Goal: Task Accomplishment & Management: Use online tool/utility

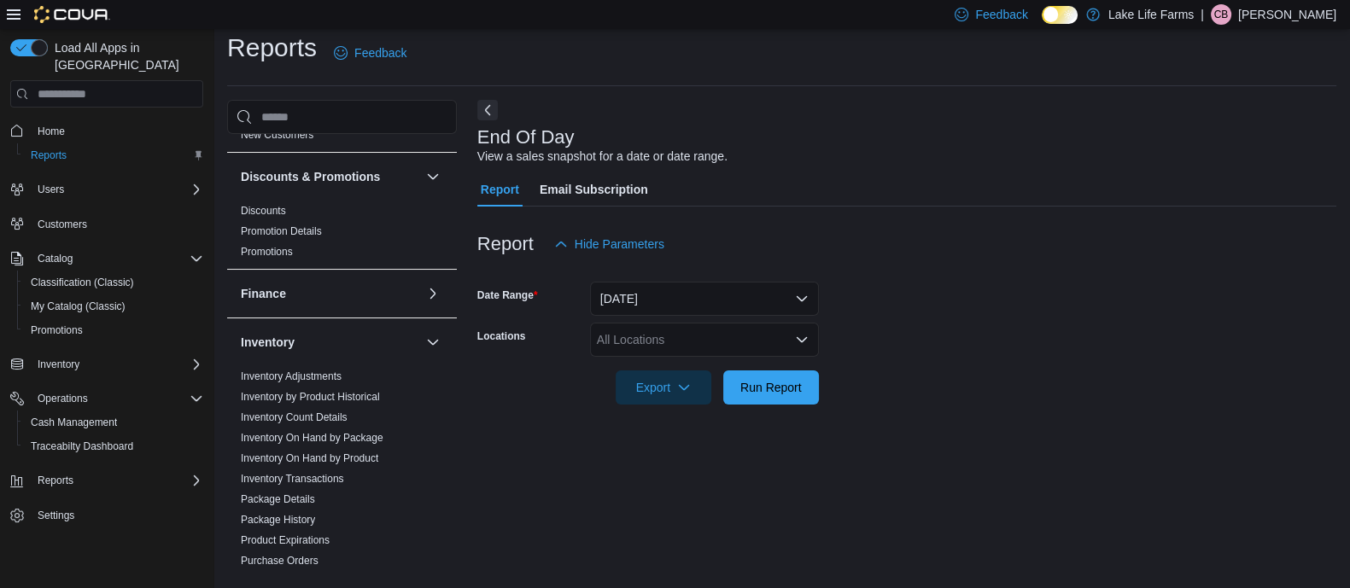
scroll to position [320, 0]
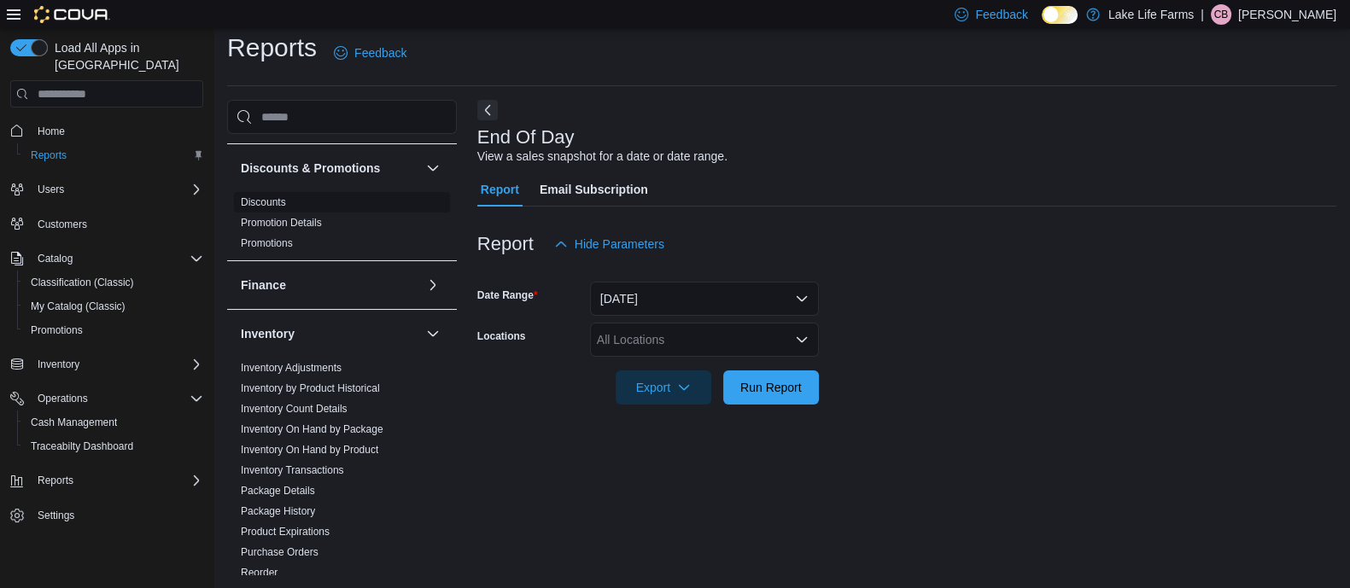
click at [279, 202] on link "Discounts" at bounding box center [263, 202] width 45 height 12
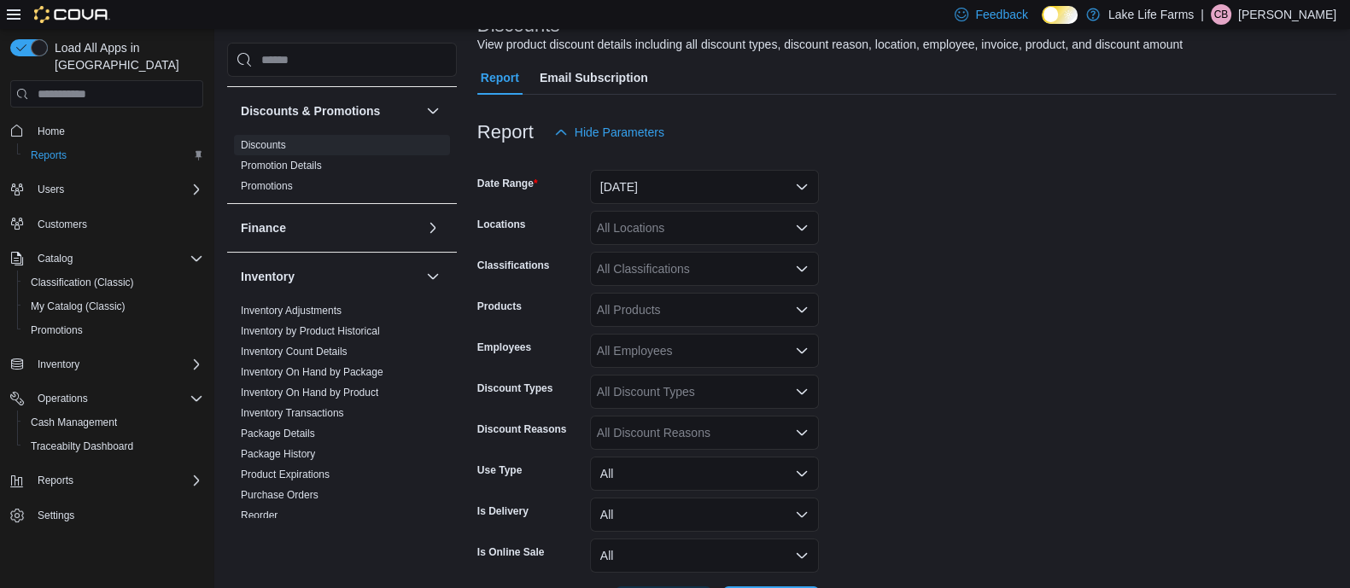
scroll to position [190, 0]
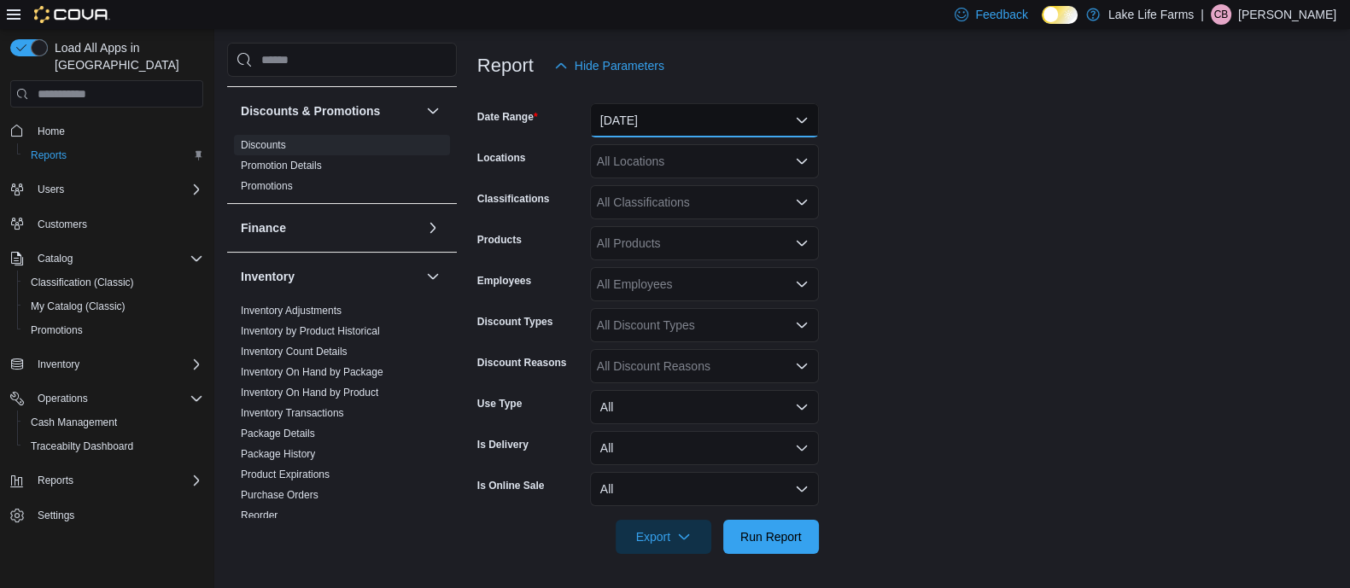
click at [627, 122] on button "[DATE]" at bounding box center [704, 120] width 229 height 34
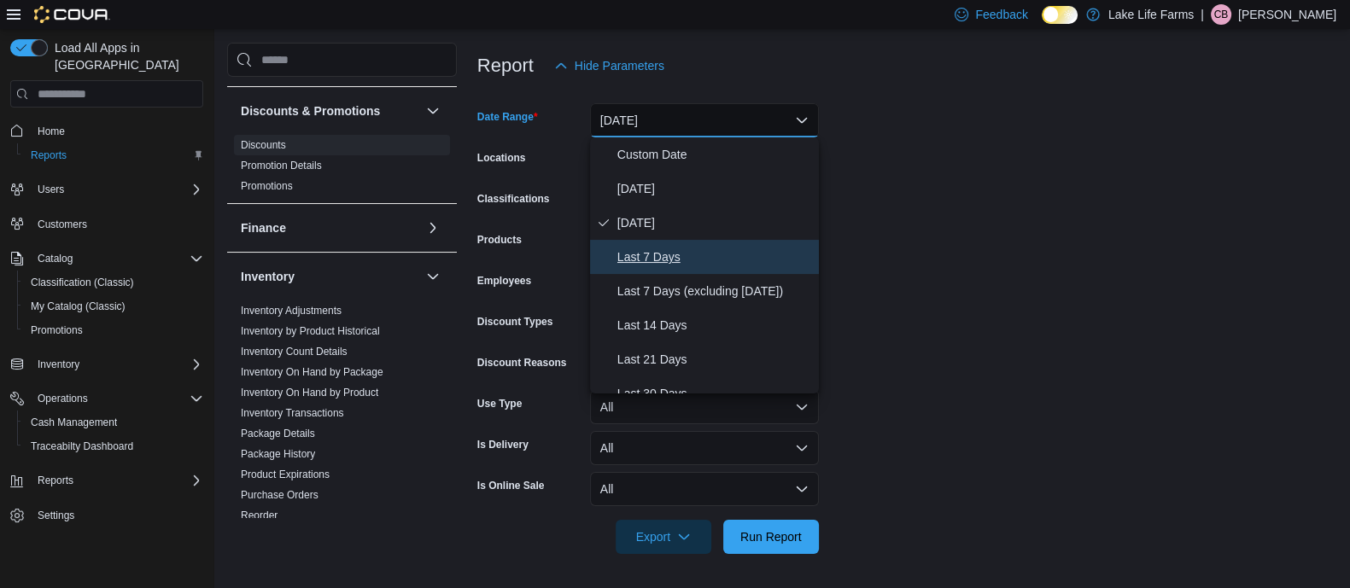
click at [689, 251] on span "Last 7 Days" at bounding box center [714, 257] width 195 height 20
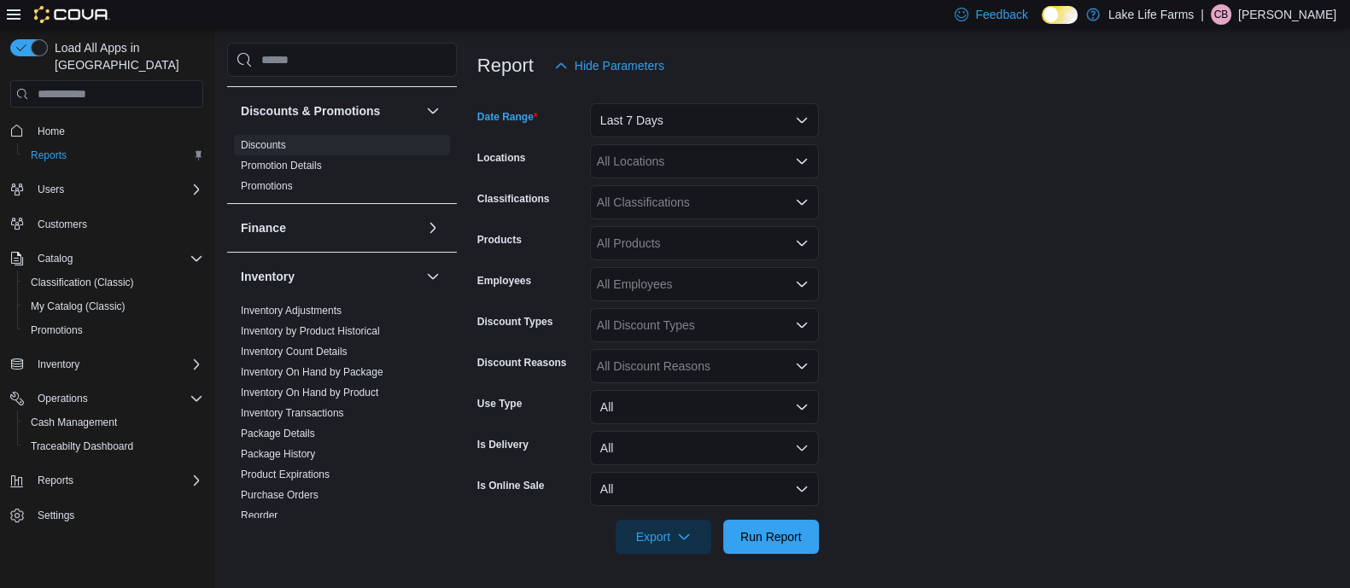
click at [688, 168] on div "All Locations" at bounding box center [704, 161] width 229 height 34
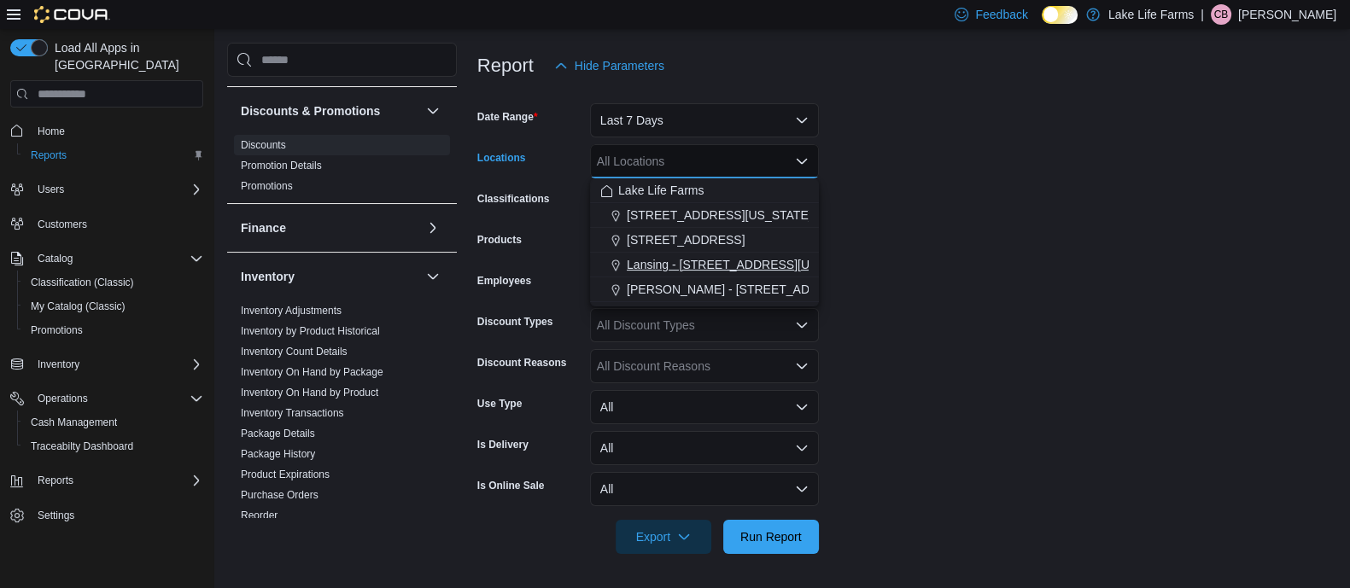
click at [734, 264] on span "Lansing - [STREET_ADDRESS][US_STATE]" at bounding box center [745, 264] width 237 height 17
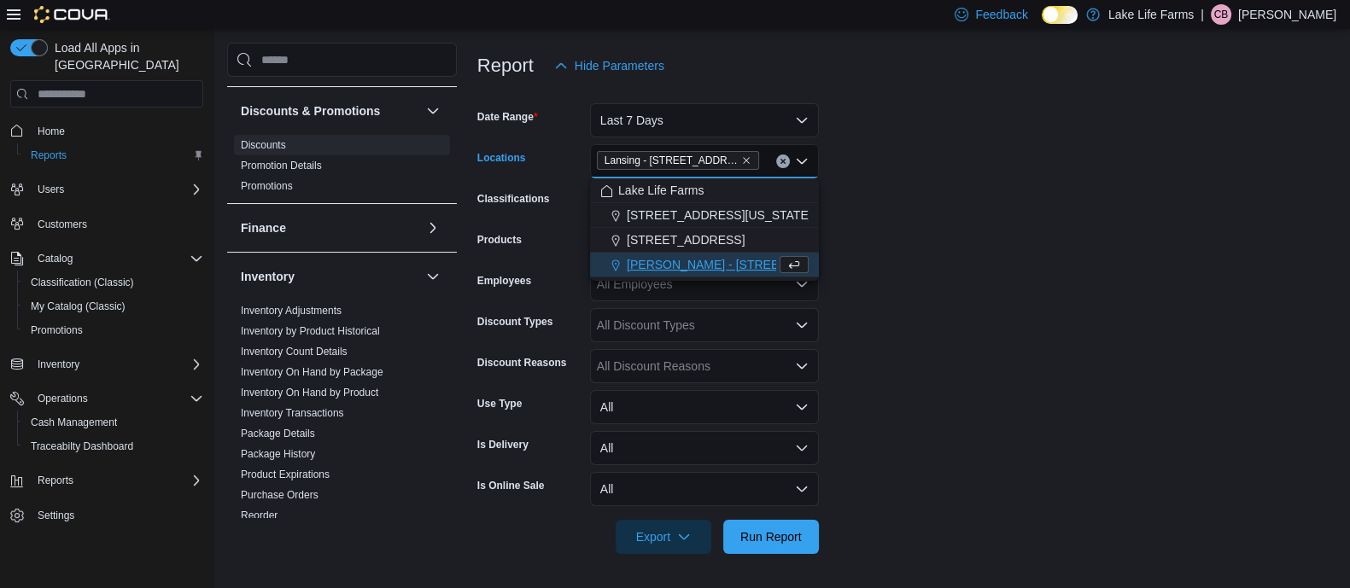
click at [939, 179] on form "Date Range Last 7 Days Locations [GEOGRAPHIC_DATA] - [STREET_ADDRESS][US_STATE]…" at bounding box center [906, 318] width 859 height 471
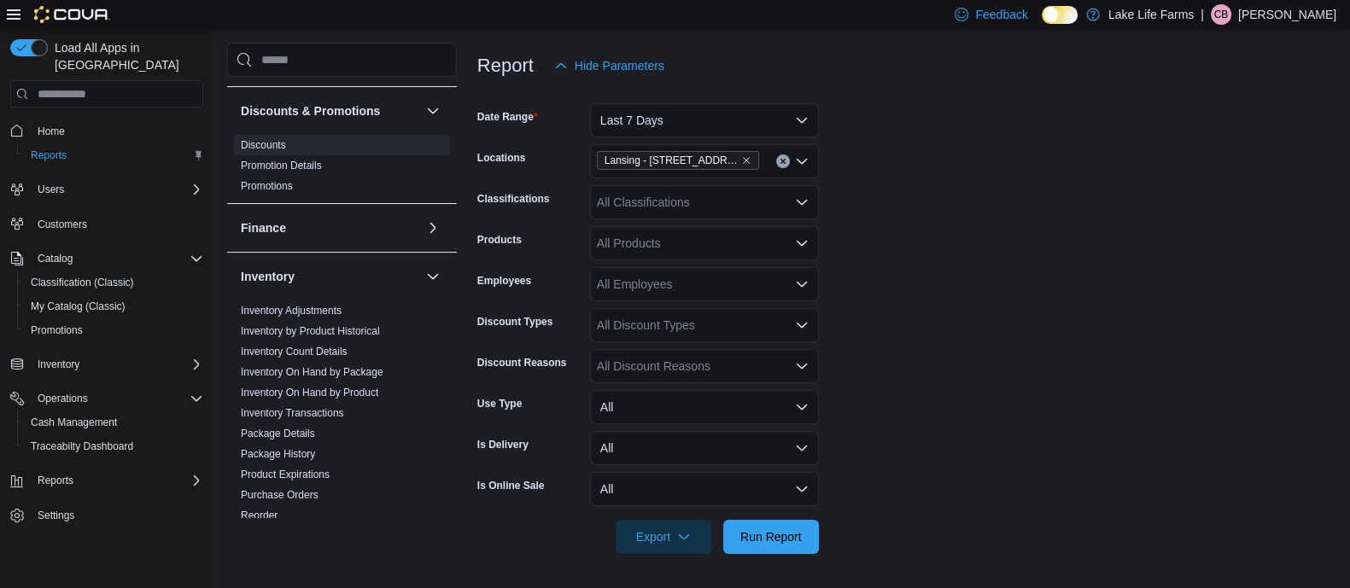
click at [649, 330] on div "All Discount Types" at bounding box center [704, 325] width 229 height 34
type input "*"
click at [1008, 284] on form "Date Range Last 7 Days Locations [GEOGRAPHIC_DATA] - [STREET_ADDRESS][US_STATE]…" at bounding box center [906, 318] width 859 height 471
click at [730, 371] on div "All Discount Reasons" at bounding box center [704, 366] width 229 height 34
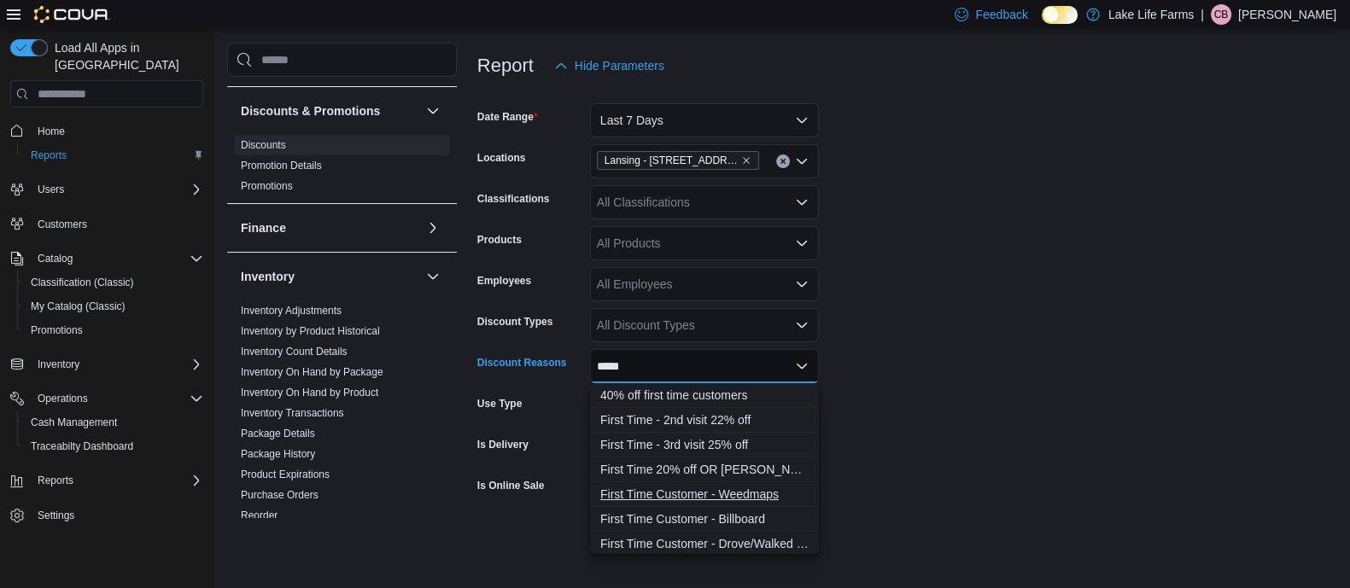
type input "*****"
click at [783, 496] on span "First Time Customer - Weedmaps" at bounding box center [704, 494] width 208 height 17
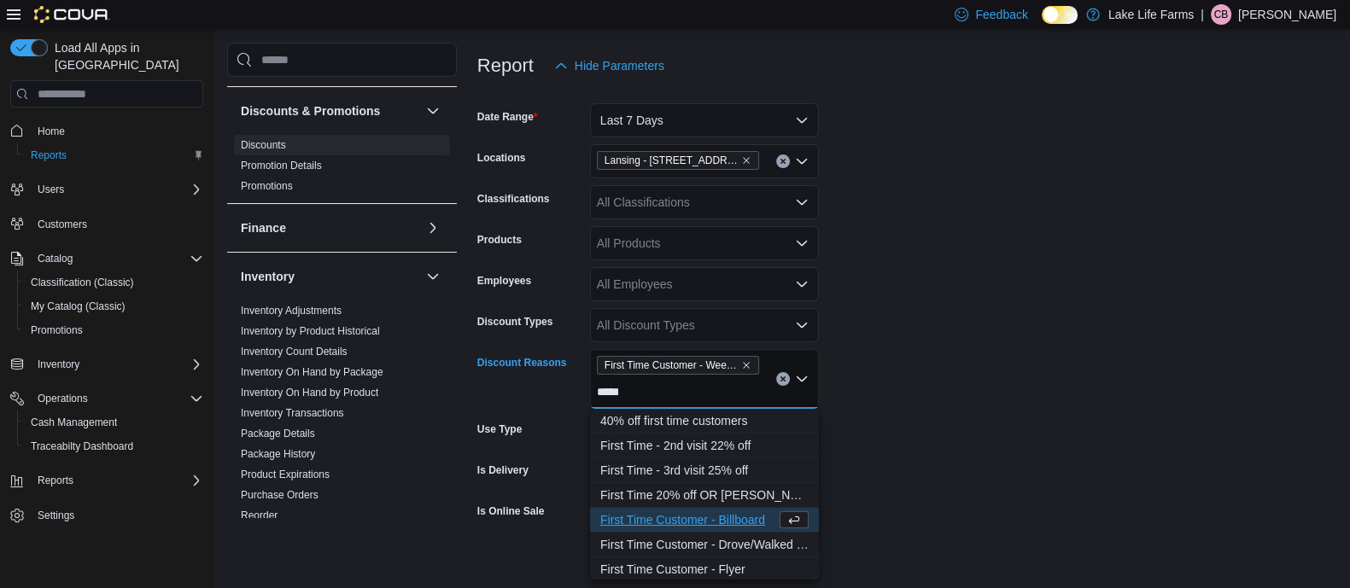
type input "*****"
click at [687, 521] on span "First Time Customer - Billboard" at bounding box center [688, 520] width 176 height 17
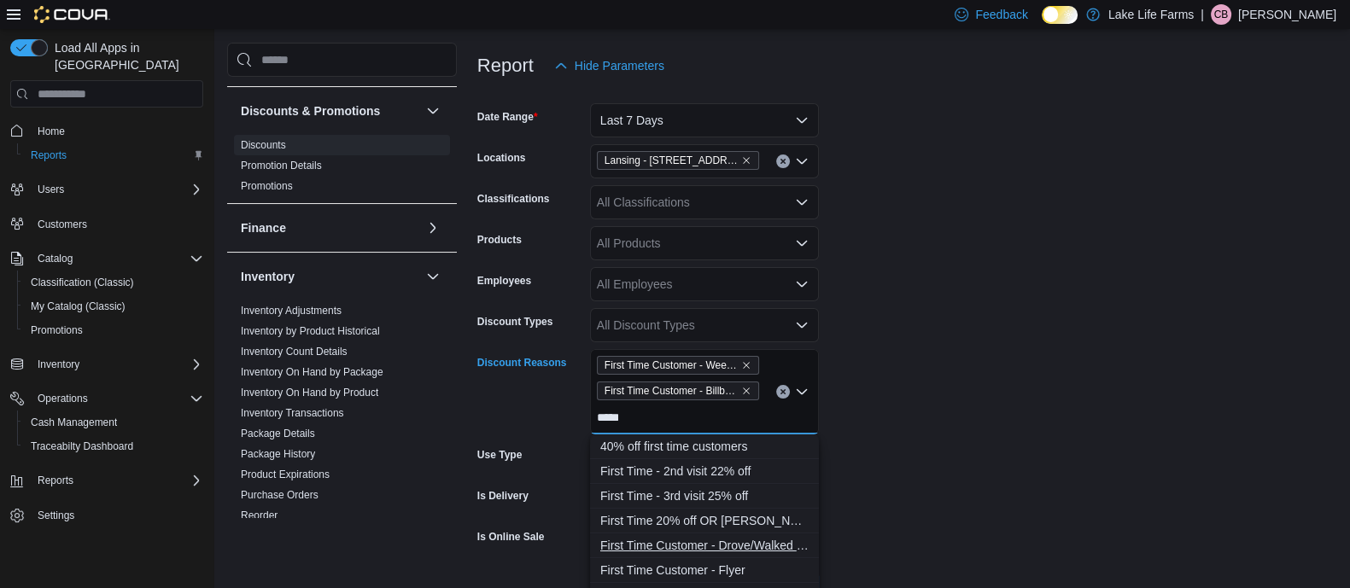
type input "*****"
click at [774, 547] on span "First Time Customer - Drove/Walked By" at bounding box center [704, 545] width 208 height 17
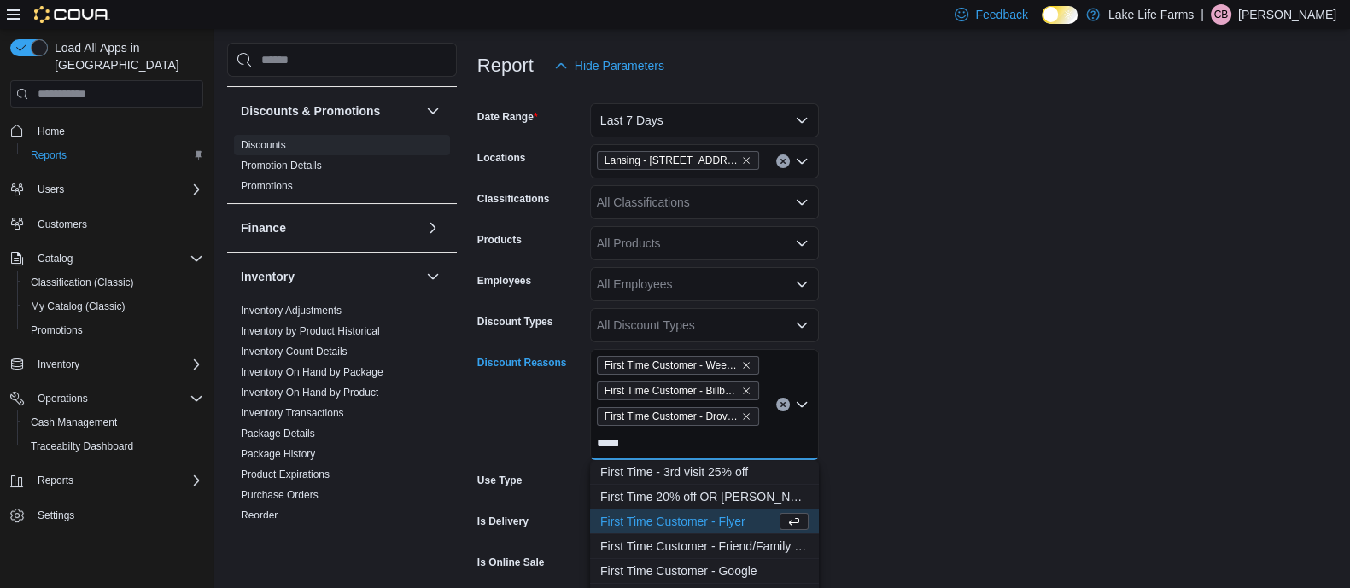
scroll to position [77, 0]
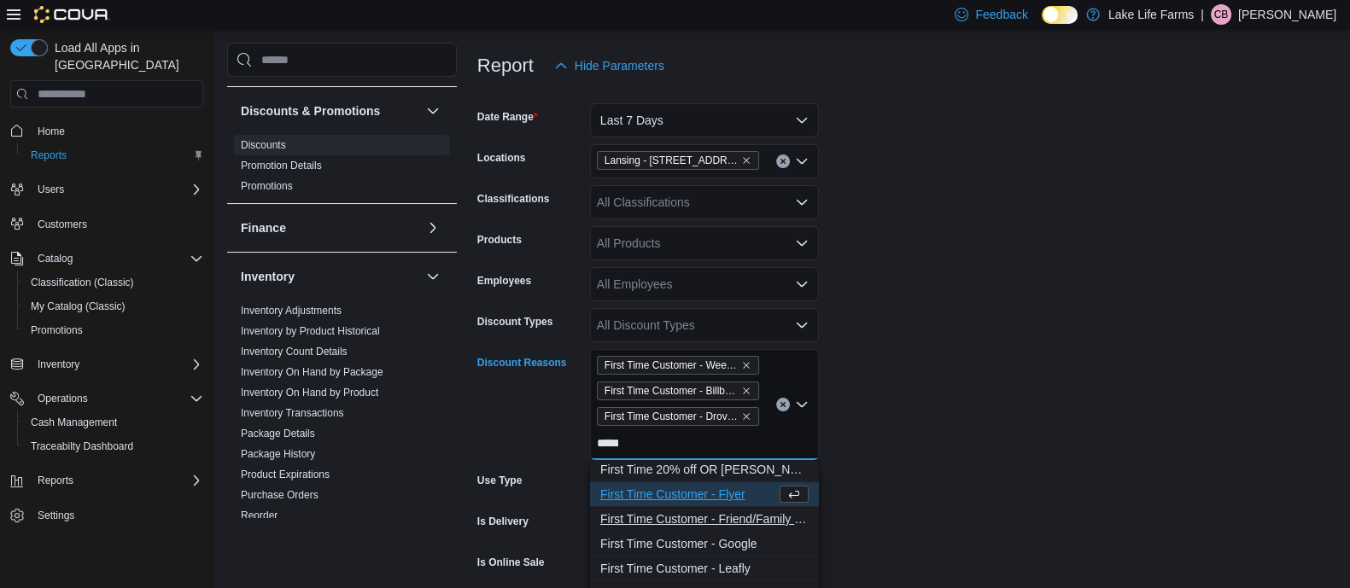
type input "*****"
click at [740, 513] on span "First Time Customer - Friend/Family Recommendation" at bounding box center [704, 519] width 208 height 17
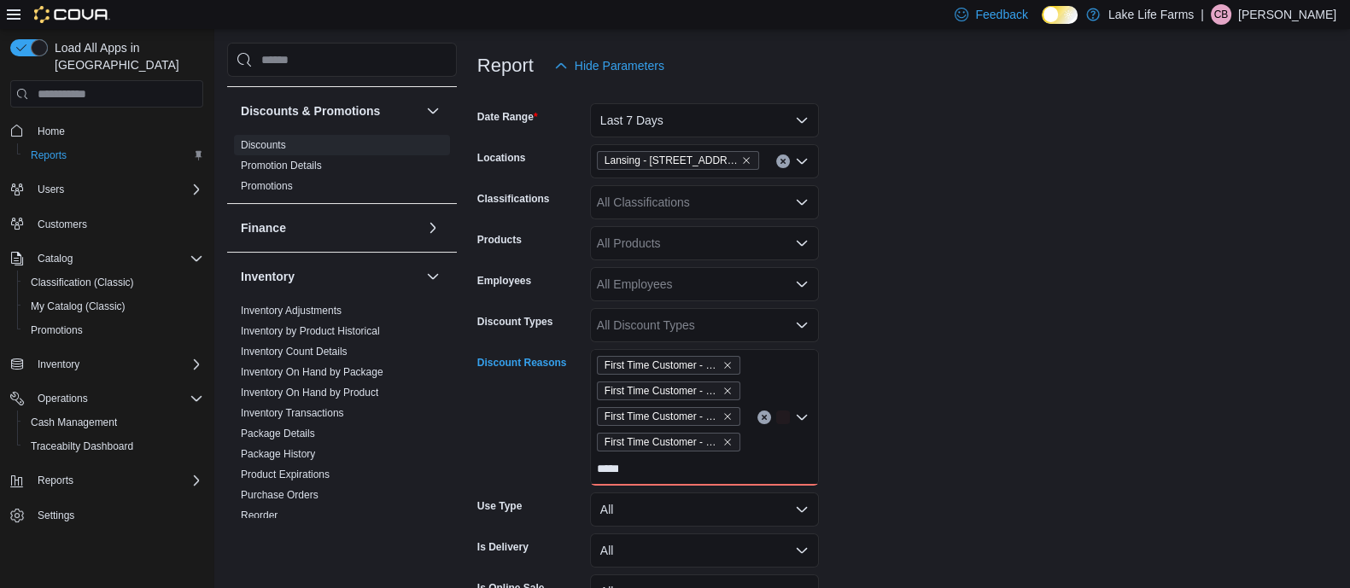
scroll to position [293, 0]
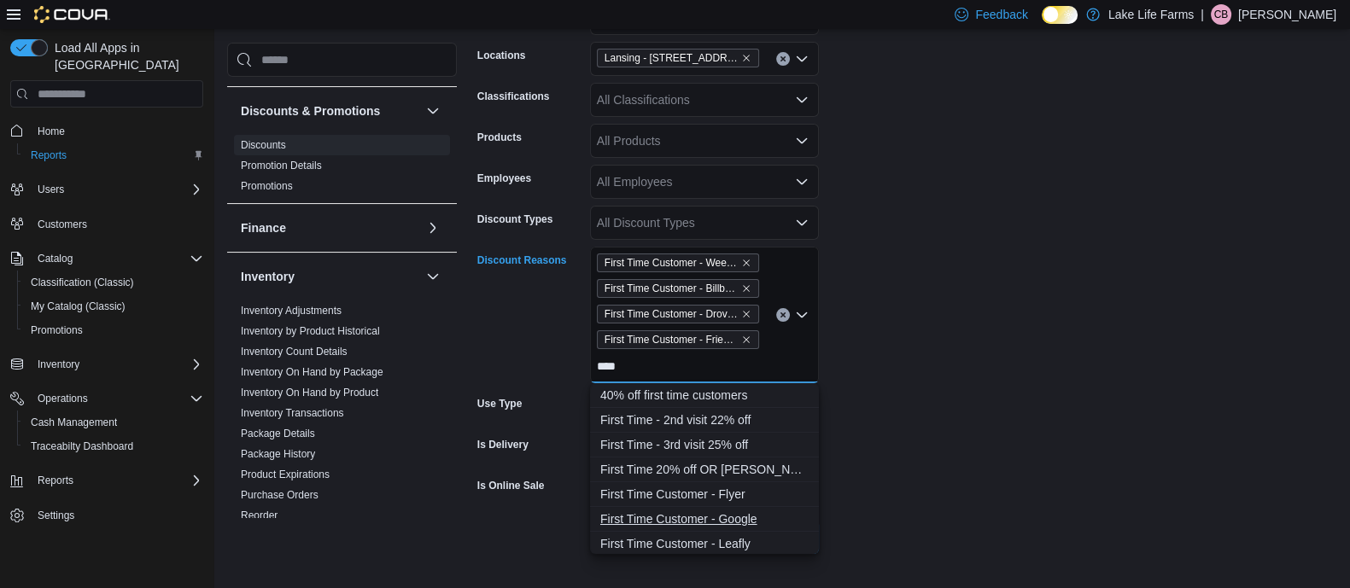
type input "****"
click at [748, 521] on span "First Time Customer - Google" at bounding box center [704, 519] width 208 height 17
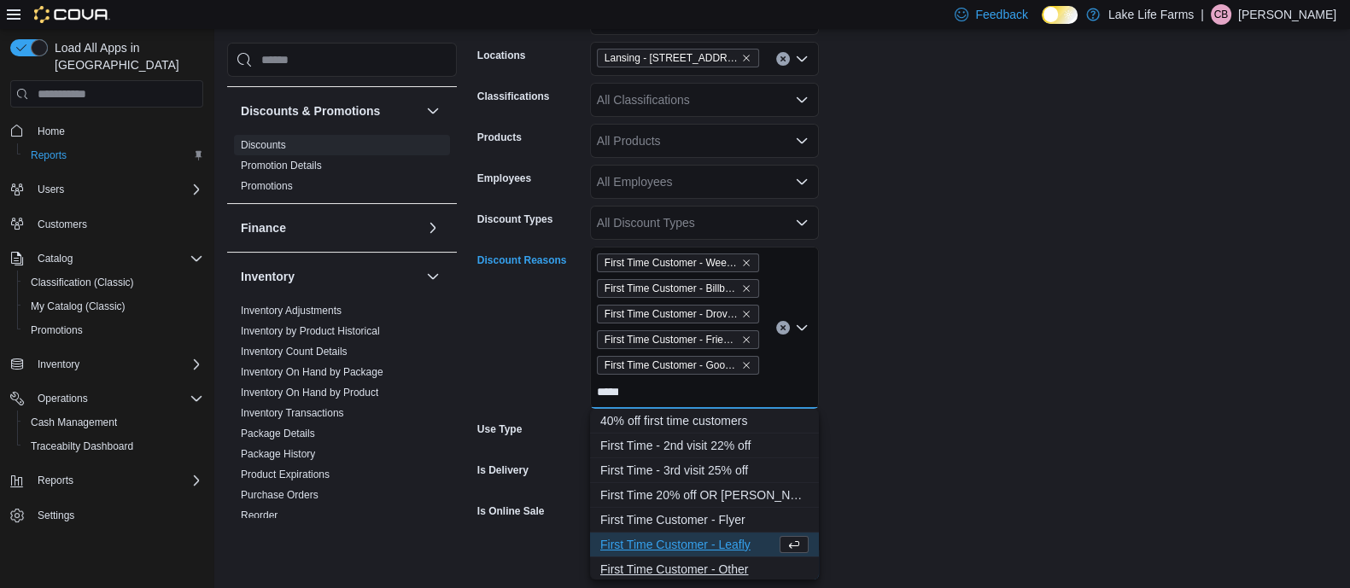
type input "*****"
click at [750, 565] on span "First Time Customer - Other" at bounding box center [704, 569] width 208 height 17
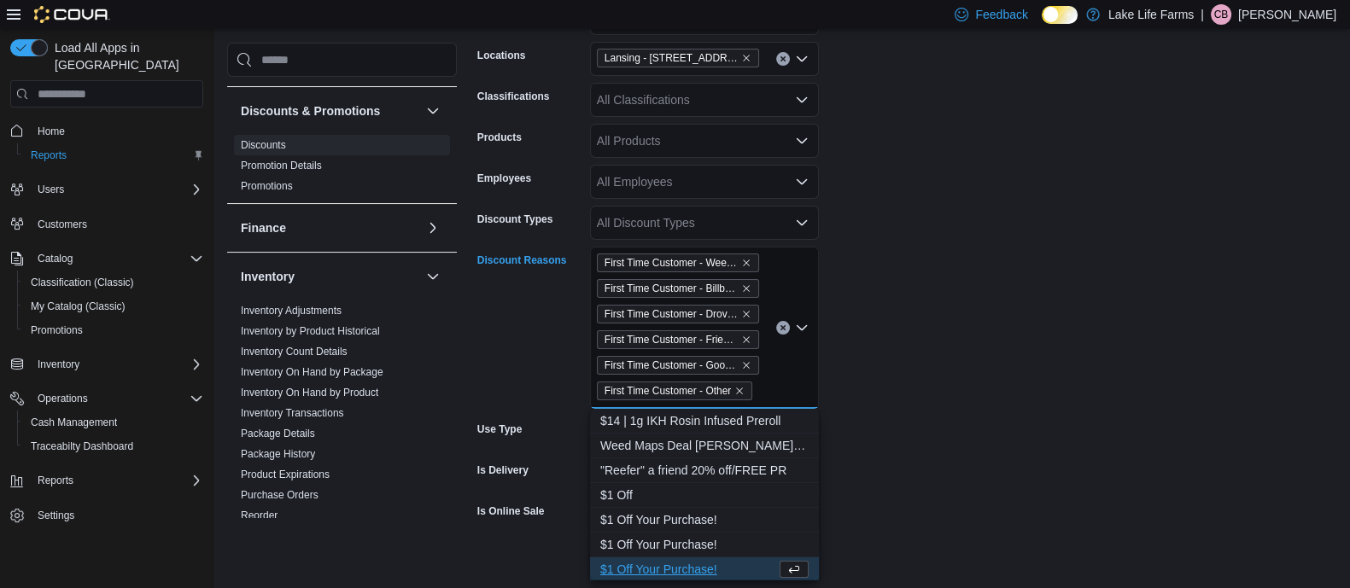
scroll to position [3, 0]
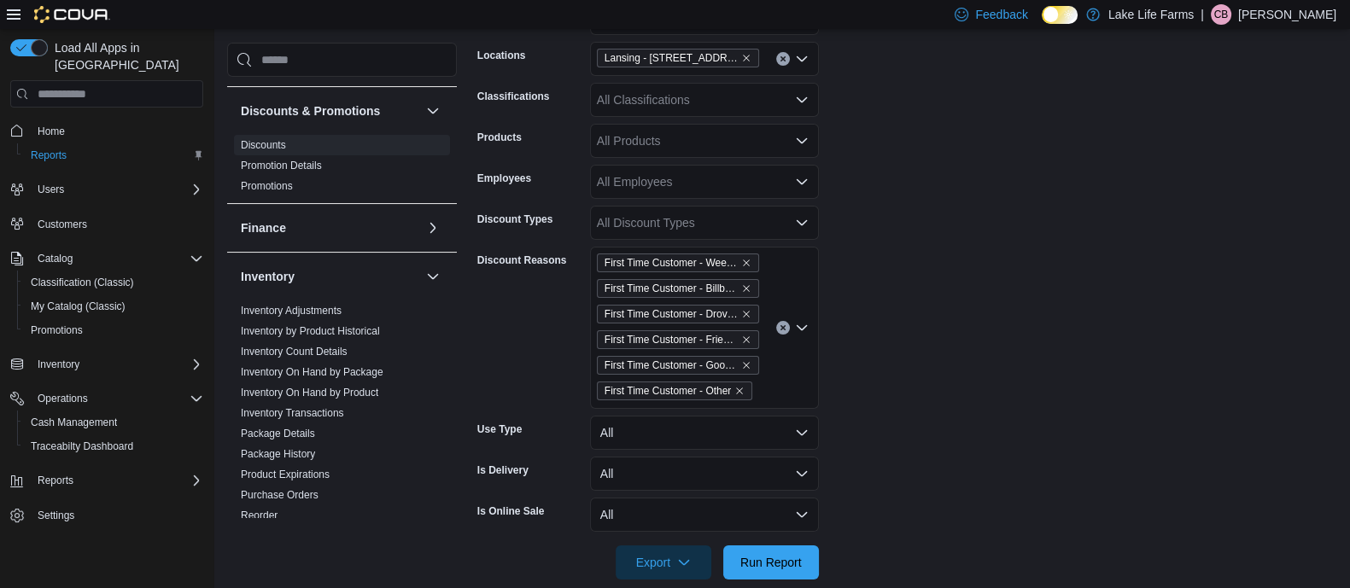
click at [1260, 417] on form "Date Range Last 7 Days Locations Lansing - [STREET_ADDRESS][US_STATE] Classific…" at bounding box center [906, 279] width 859 height 599
click at [800, 557] on span "Run Report" at bounding box center [770, 561] width 61 height 17
click at [664, 561] on span "Export" at bounding box center [663, 562] width 75 height 34
click at [683, 454] on span "Export to Excel" at bounding box center [666, 459] width 77 height 14
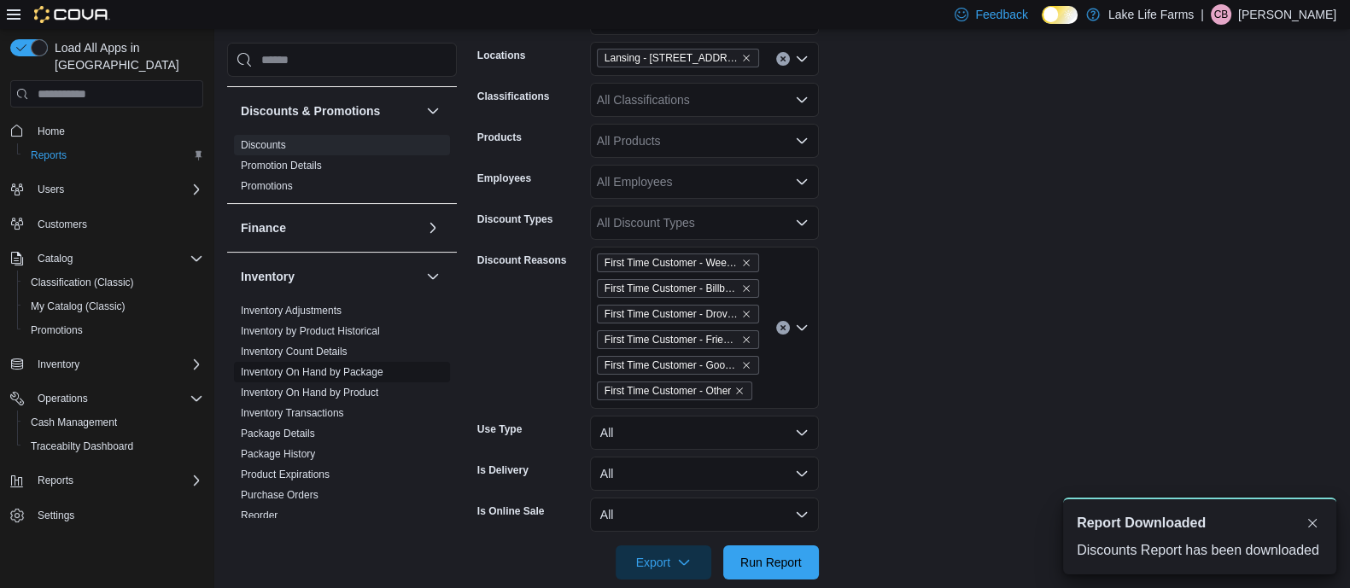
click at [353, 371] on link "Inventory On Hand by Package" at bounding box center [312, 372] width 143 height 12
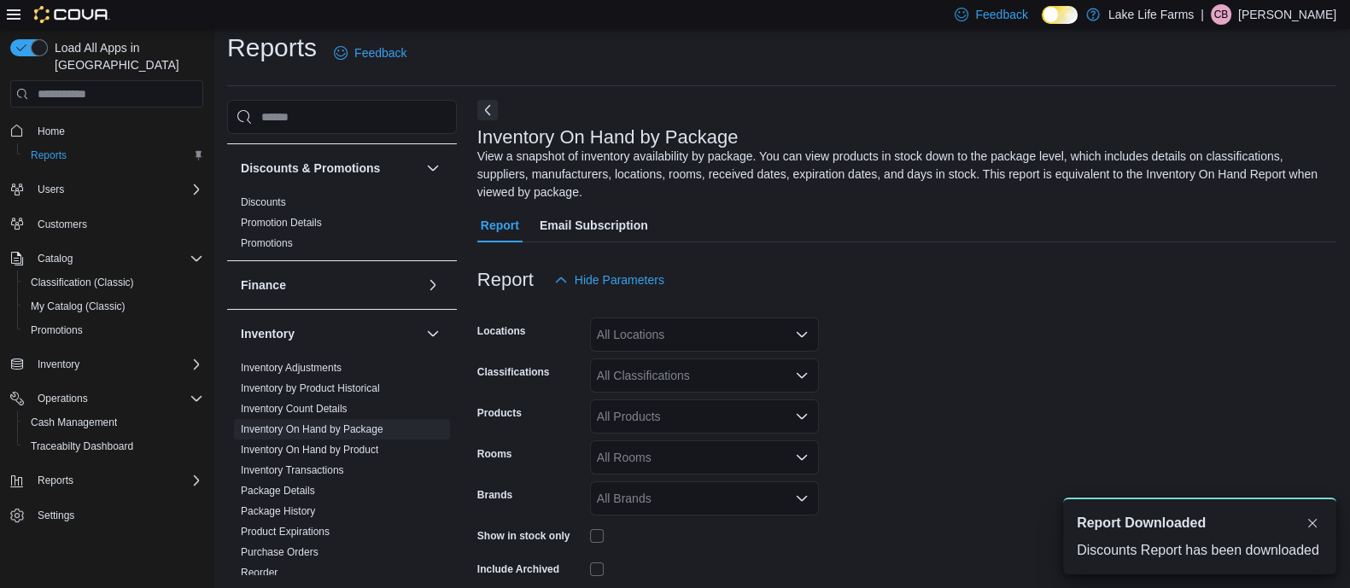
scroll to position [75, 0]
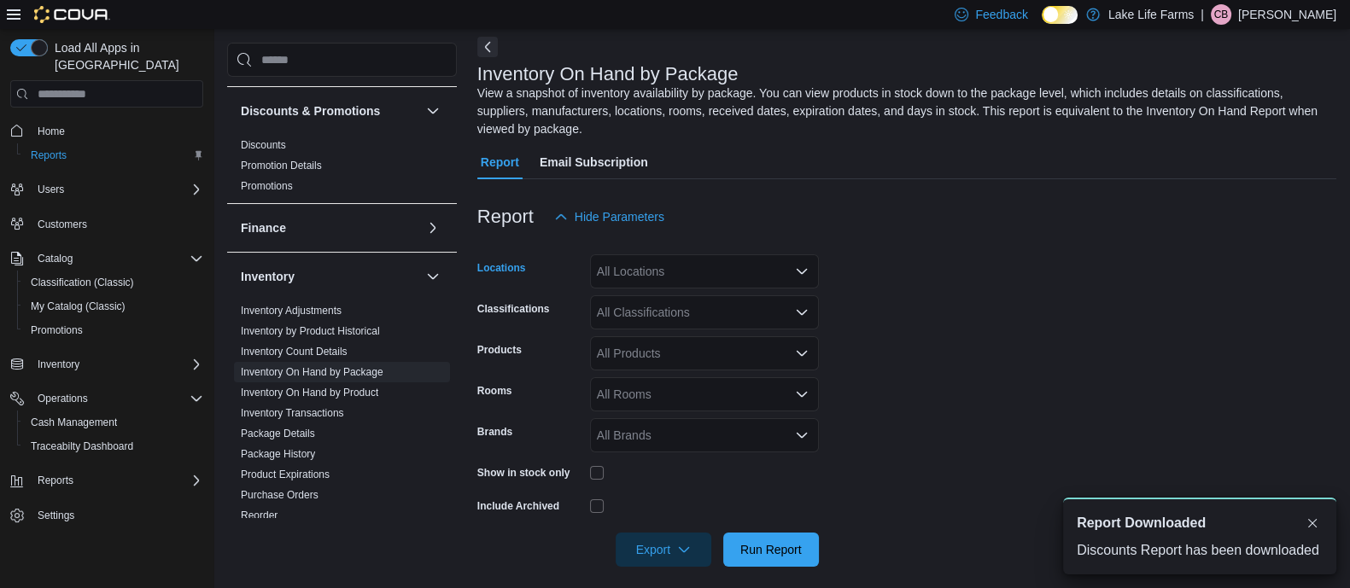
click at [687, 264] on div "All Locations" at bounding box center [704, 271] width 229 height 34
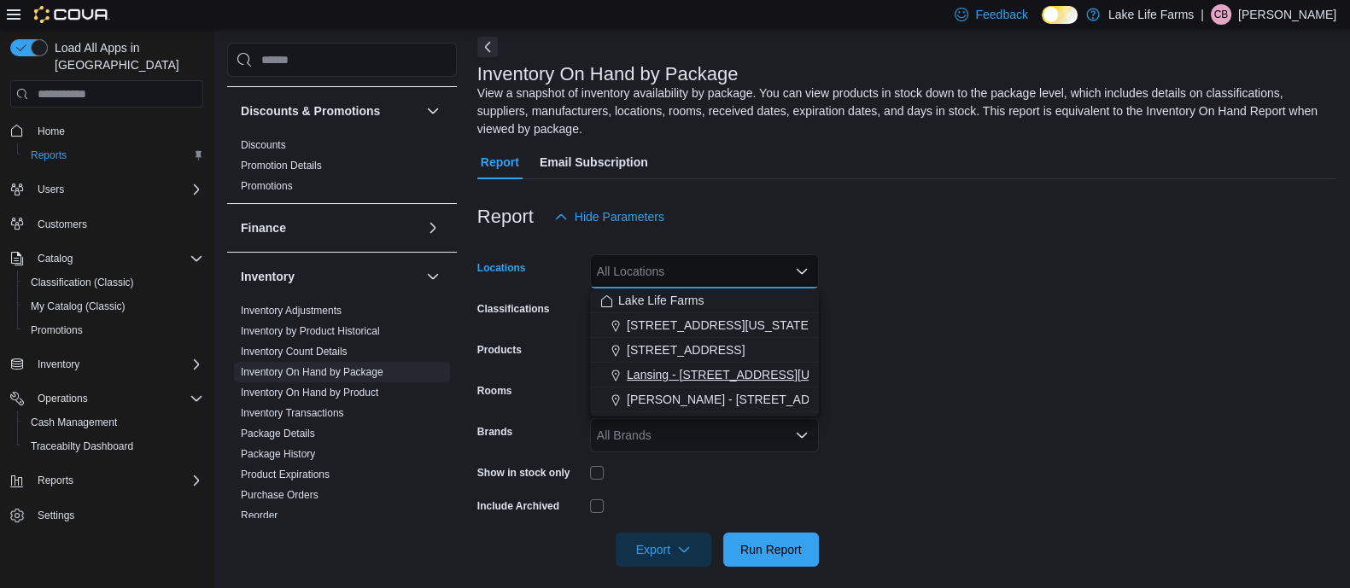
click at [730, 373] on span "Lansing - [STREET_ADDRESS][US_STATE]" at bounding box center [745, 374] width 237 height 17
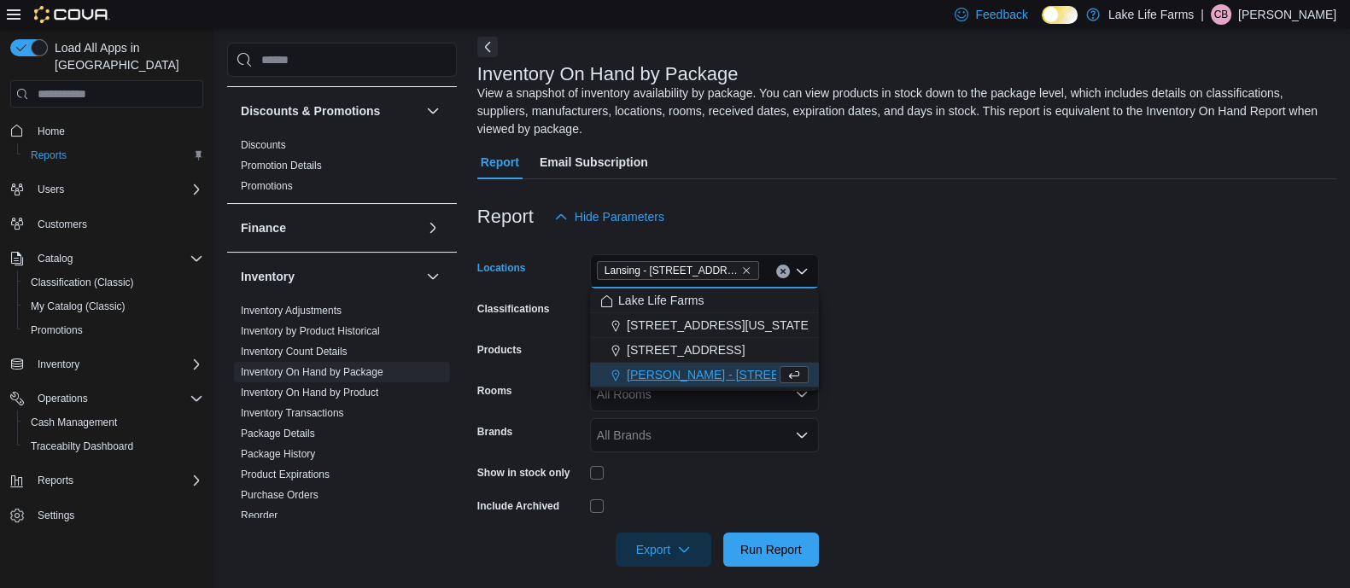
click at [972, 291] on form "Locations [GEOGRAPHIC_DATA] - [STREET_ADDRESS][US_STATE] Combo box. Selected. L…" at bounding box center [906, 400] width 859 height 333
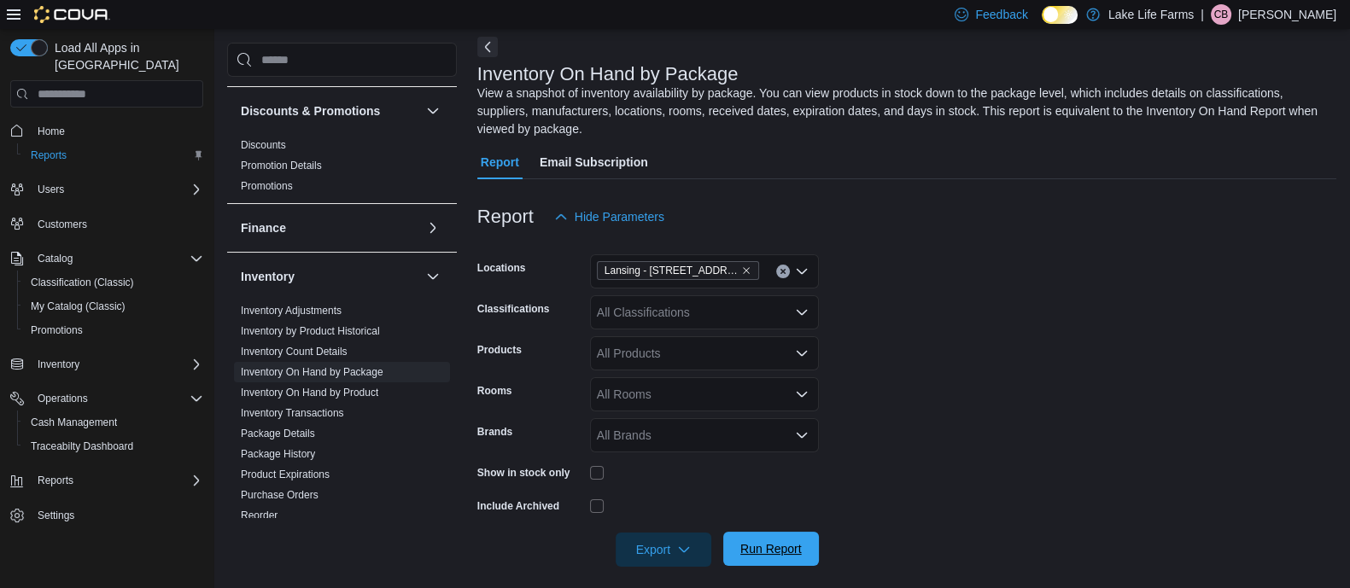
click at [751, 548] on span "Run Report" at bounding box center [770, 549] width 61 height 17
click at [664, 557] on span "Export" at bounding box center [663, 549] width 75 height 34
click at [669, 448] on span "Export to Excel" at bounding box center [666, 446] width 77 height 14
click at [849, 55] on div "Inventory On Hand by Package View a snapshot of inventory availability by packa…" at bounding box center [910, 558] width 867 height 1042
